Goal: Use online tool/utility: Utilize a website feature to perform a specific function

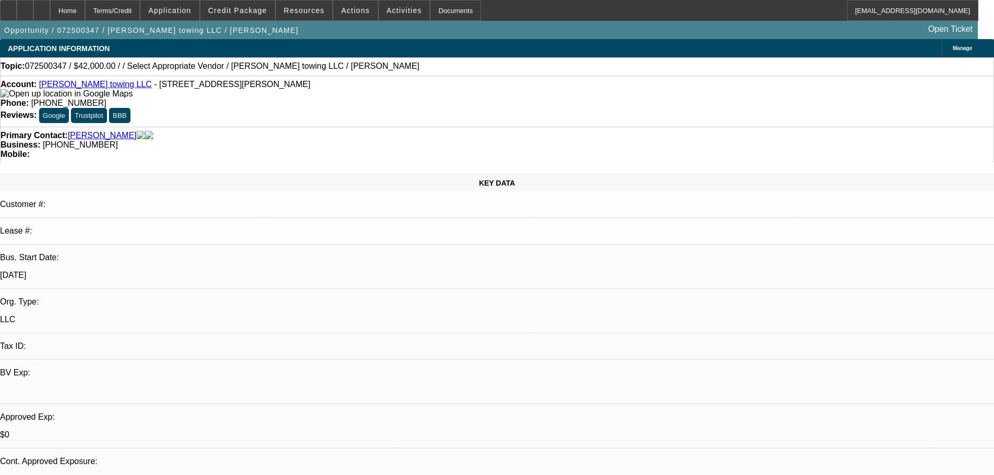
select select "0.2"
select select "2"
select select "0.1"
select select "4"
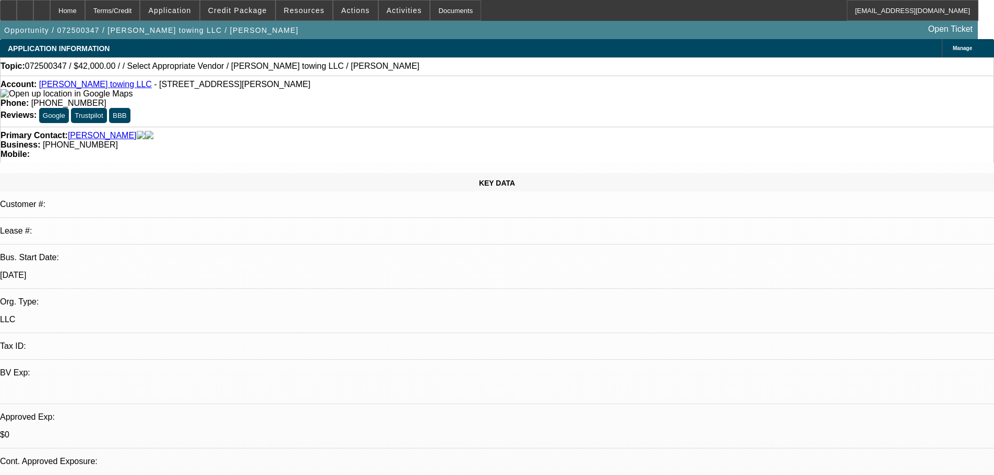
select select "0"
select select "2"
select select "0.1"
select select "4"
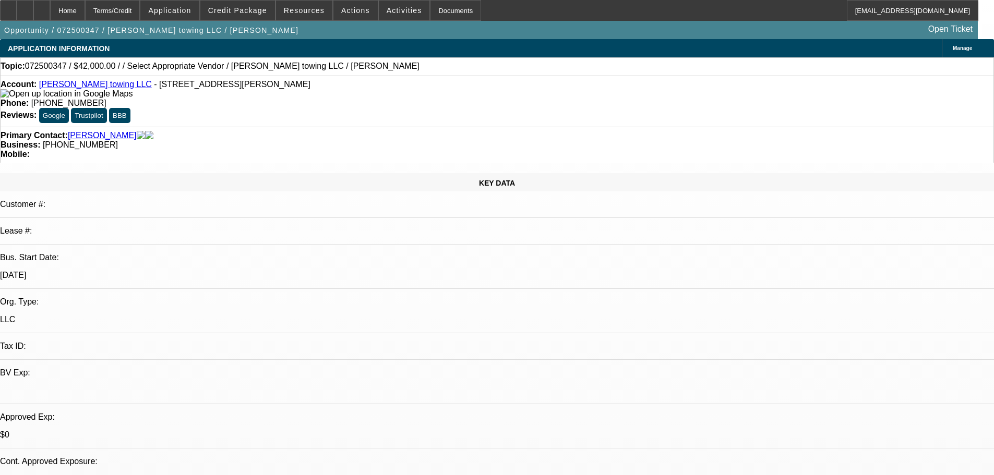
scroll to position [52, 0]
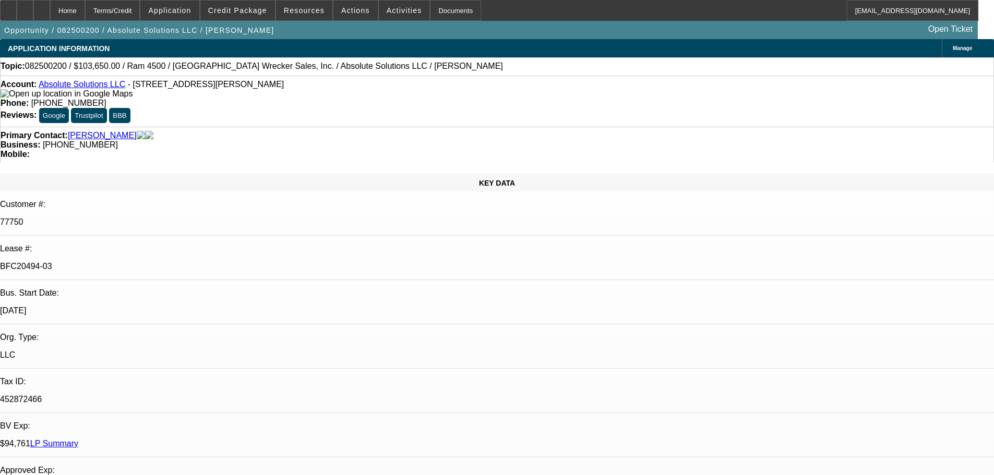
select select "0"
select select "0.1"
select select "4"
select select "0"
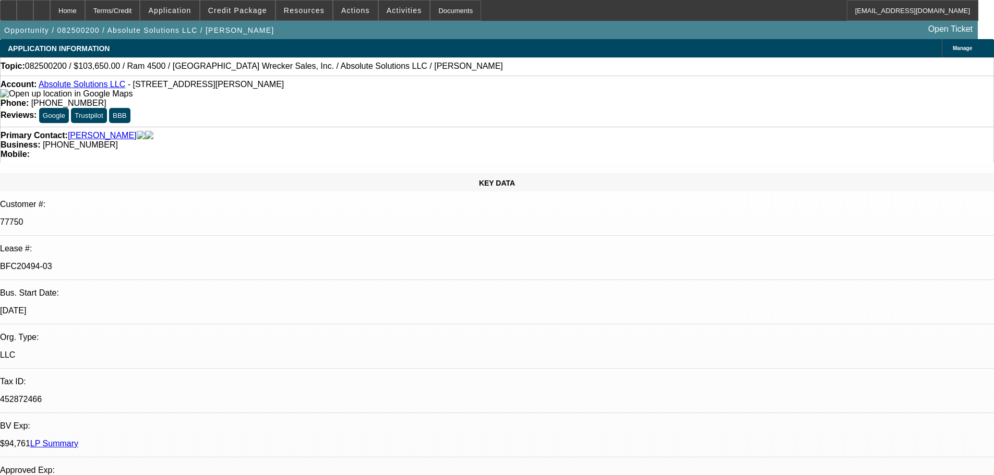
select select "0"
select select "5"
select select "0"
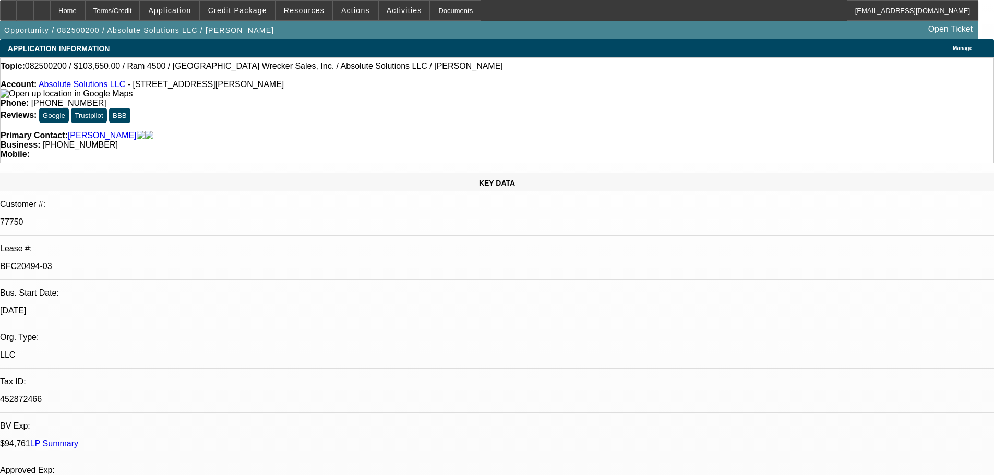
select select "0"
select select "6"
select select "0"
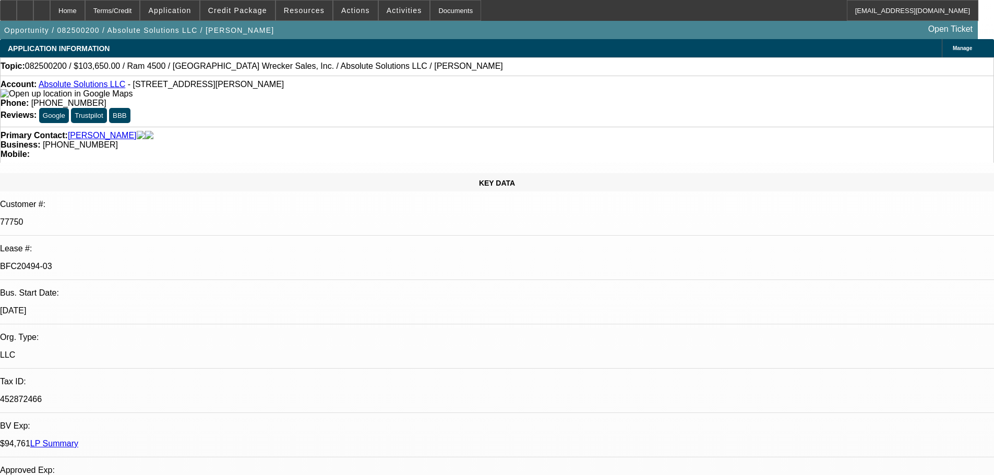
select select "6"
